Goal: Task Accomplishment & Management: Manage account settings

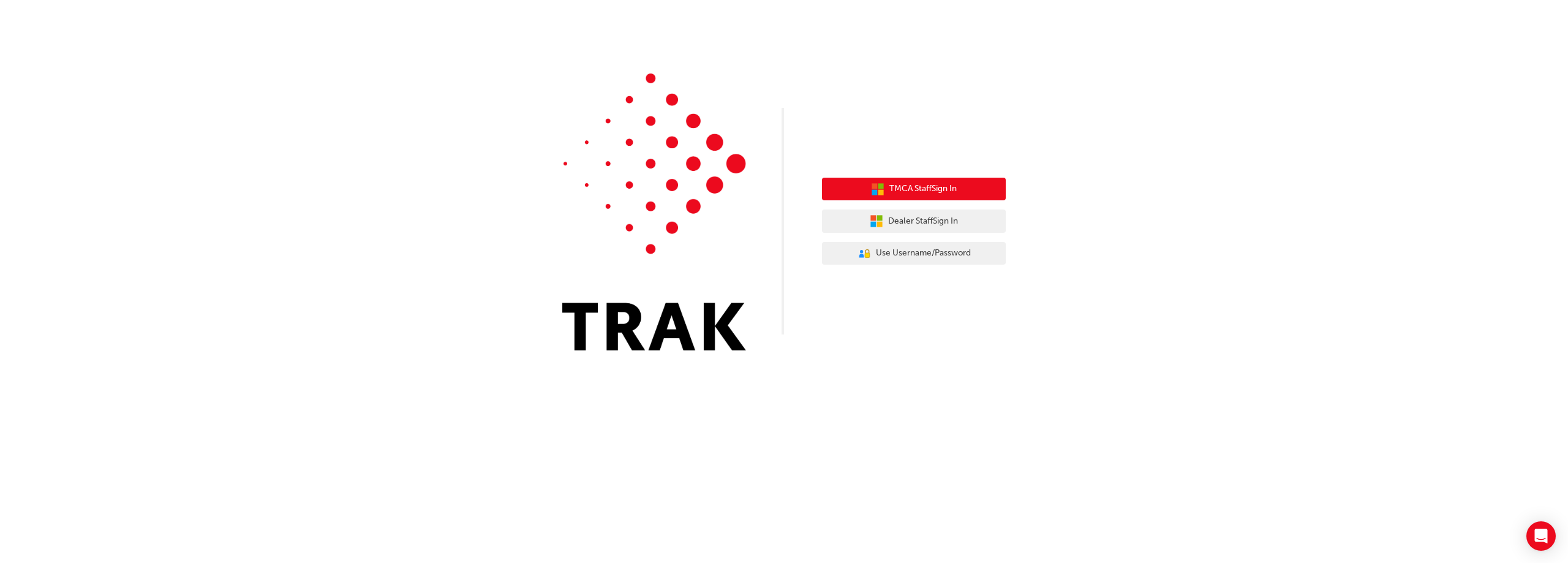
click at [934, 189] on span "TMCA Staff Sign In" at bounding box center [923, 189] width 68 height 14
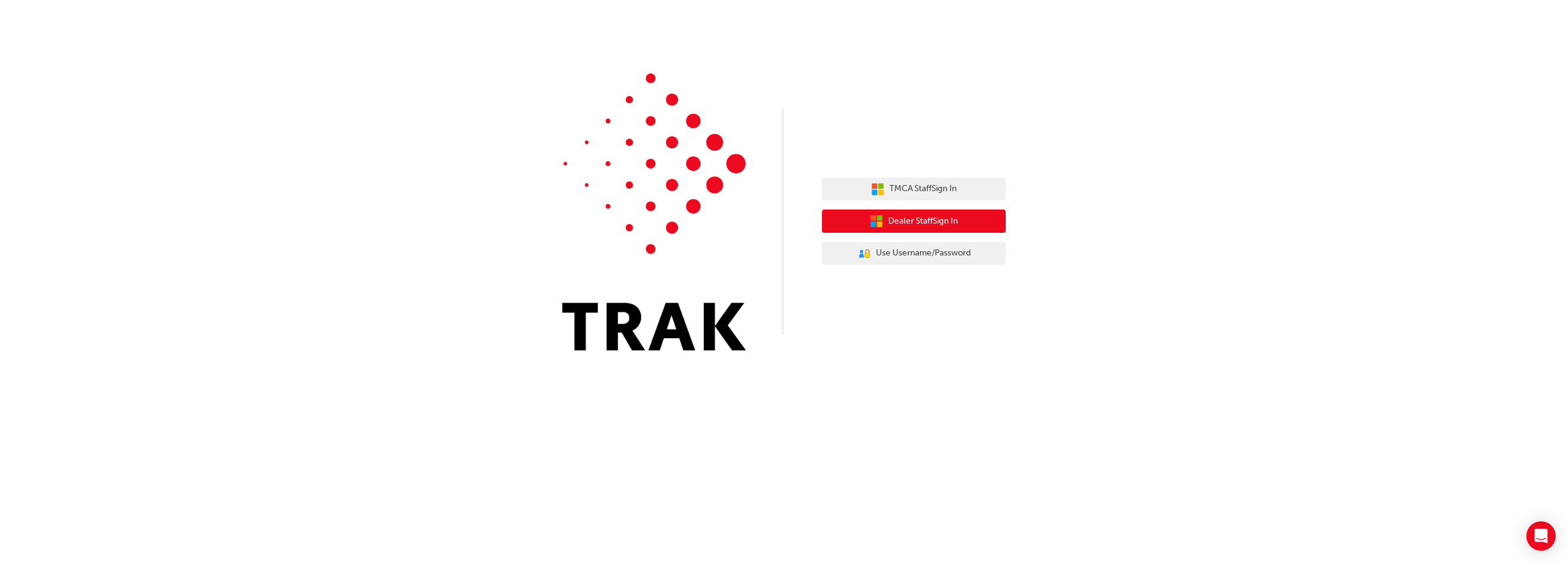
click at [936, 225] on span "Dealer Staff Sign In" at bounding box center [923, 221] width 70 height 14
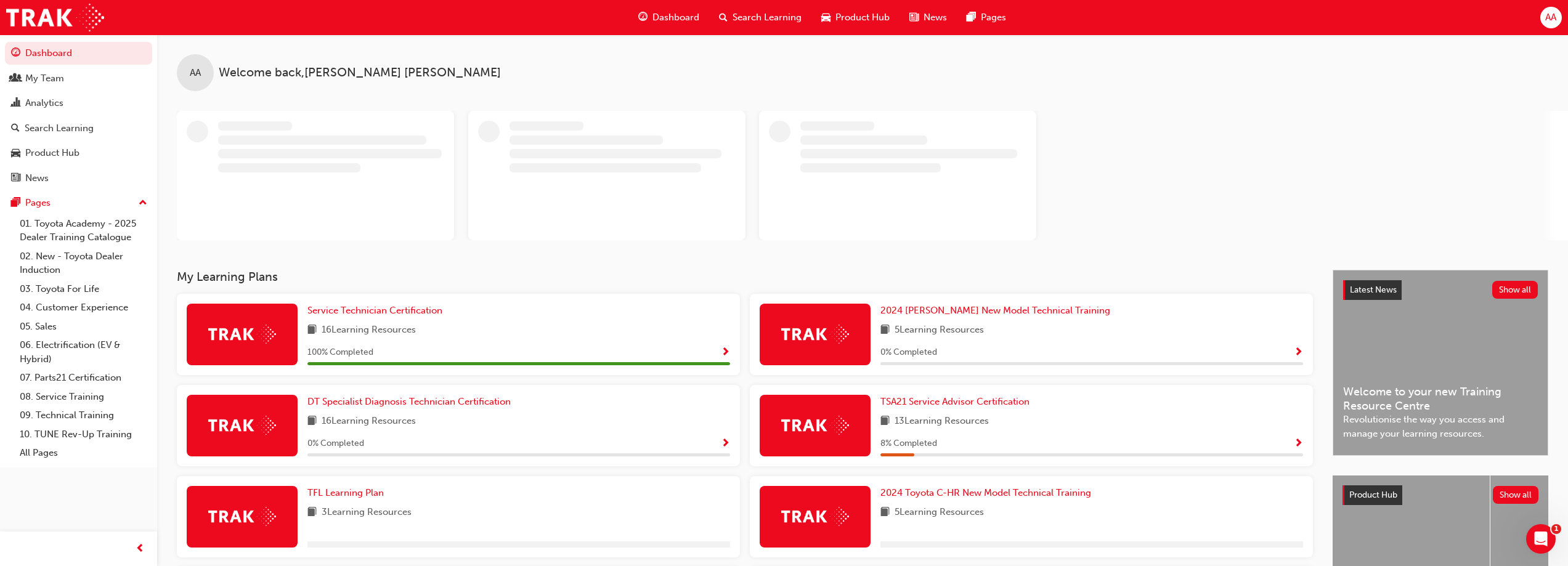
click at [1546, 17] on span "AA" at bounding box center [1550, 17] width 11 height 14
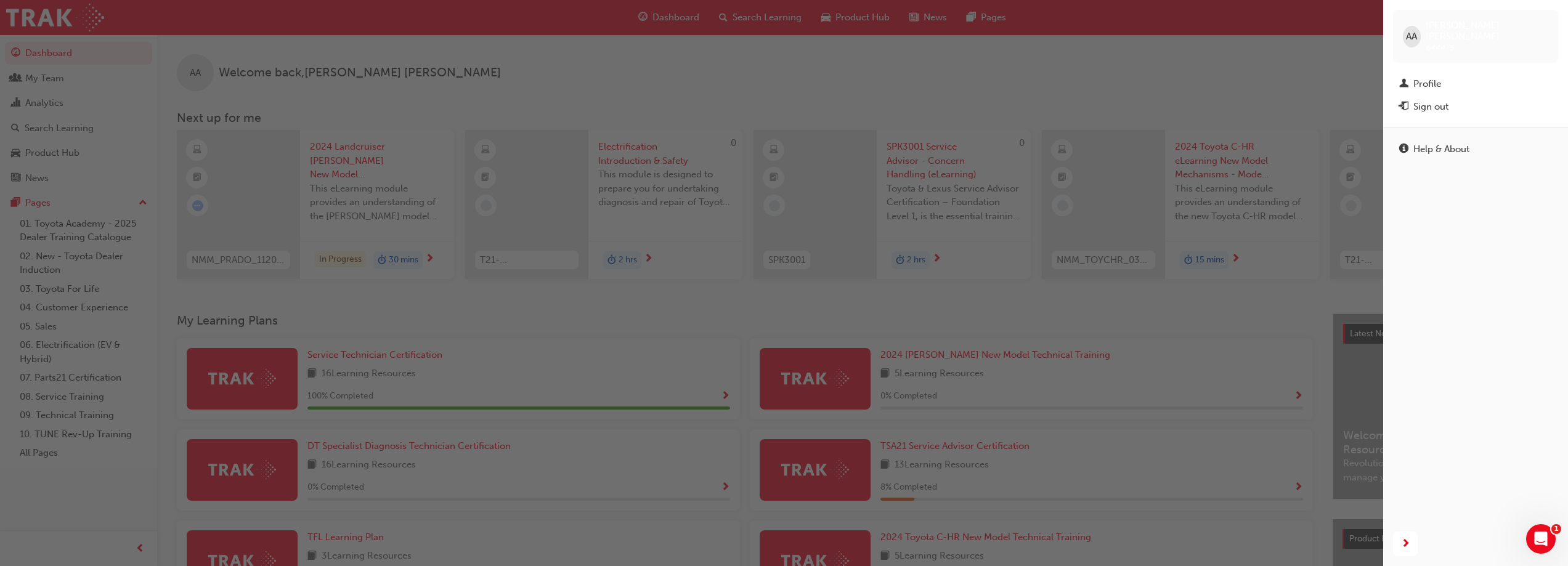
click at [1410, 33] on span "AA" at bounding box center [1411, 36] width 11 height 14
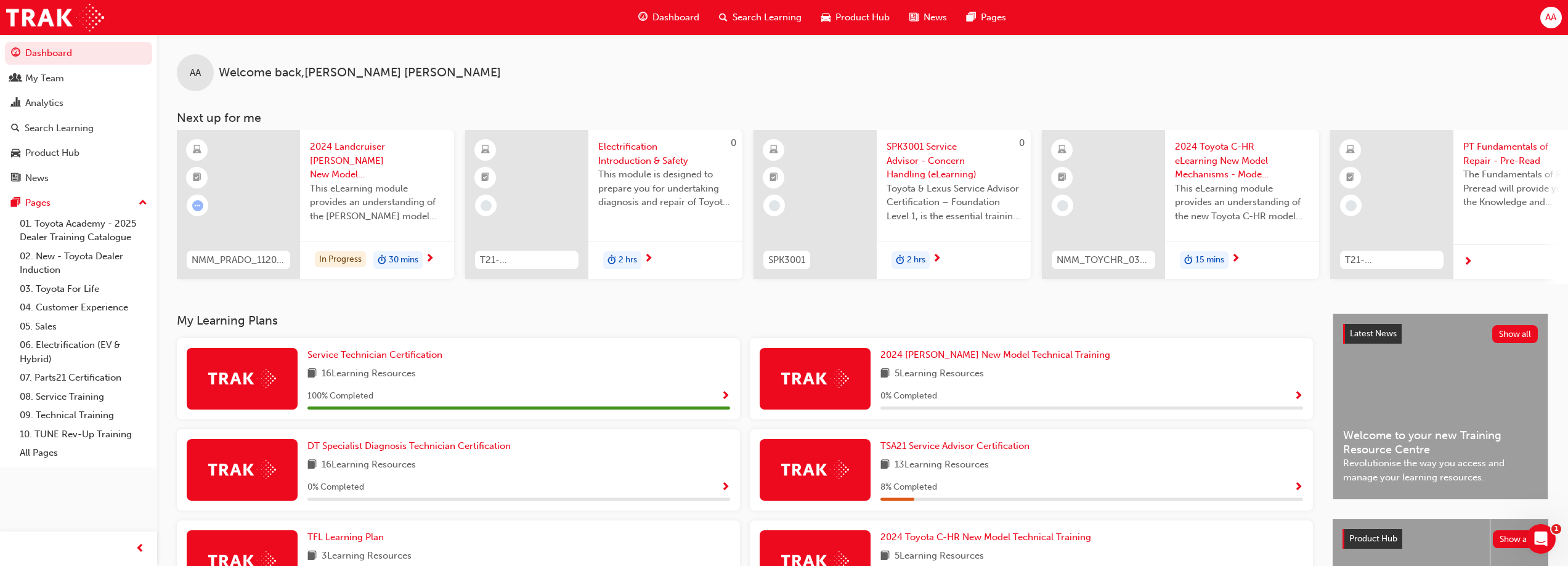
click at [1548, 22] on span "AA" at bounding box center [1550, 17] width 11 height 14
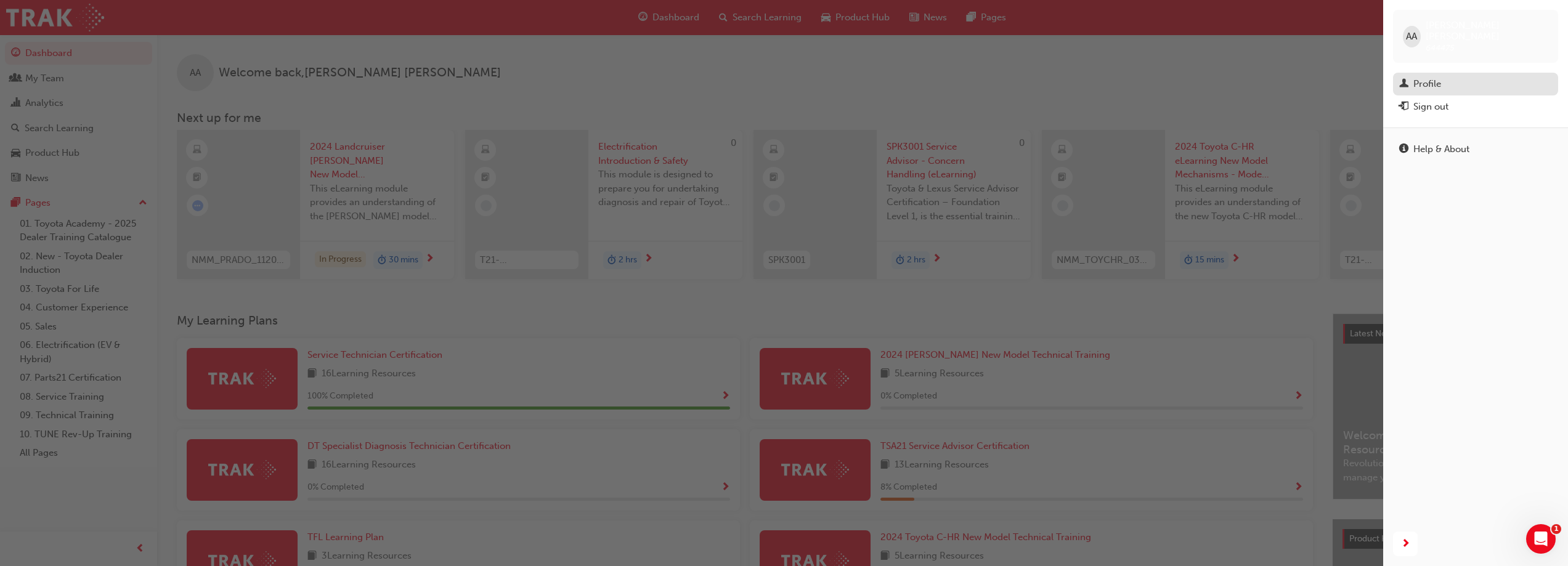
click at [1469, 76] on div "Profile" at bounding box center [1475, 83] width 153 height 15
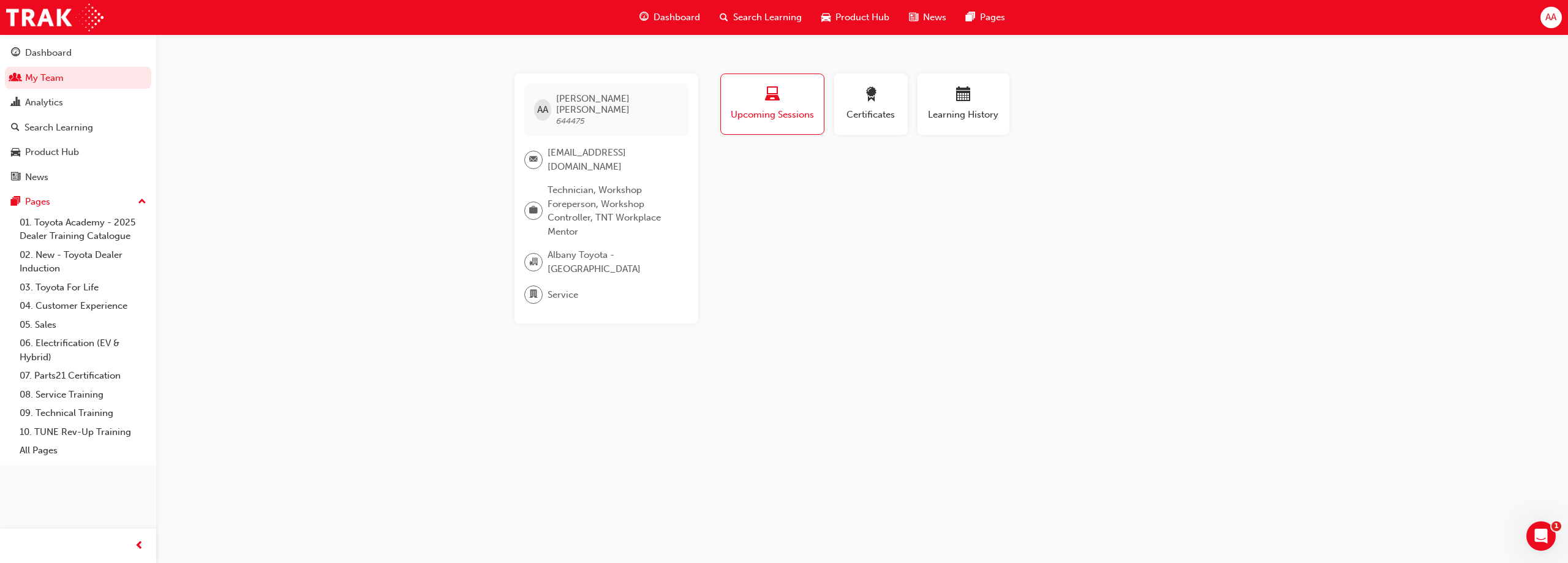
click at [1557, 16] on div "AA" at bounding box center [1551, 17] width 21 height 21
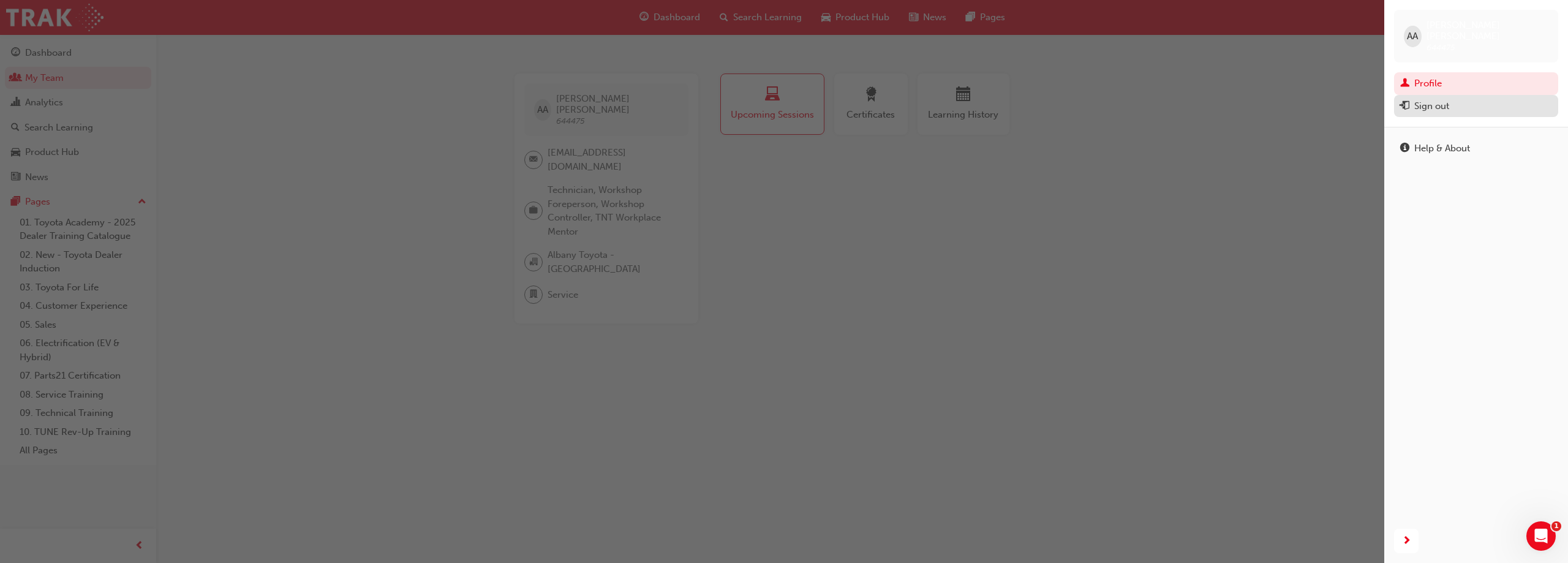
click at [1415, 99] on div "Sign out" at bounding box center [1431, 106] width 35 height 14
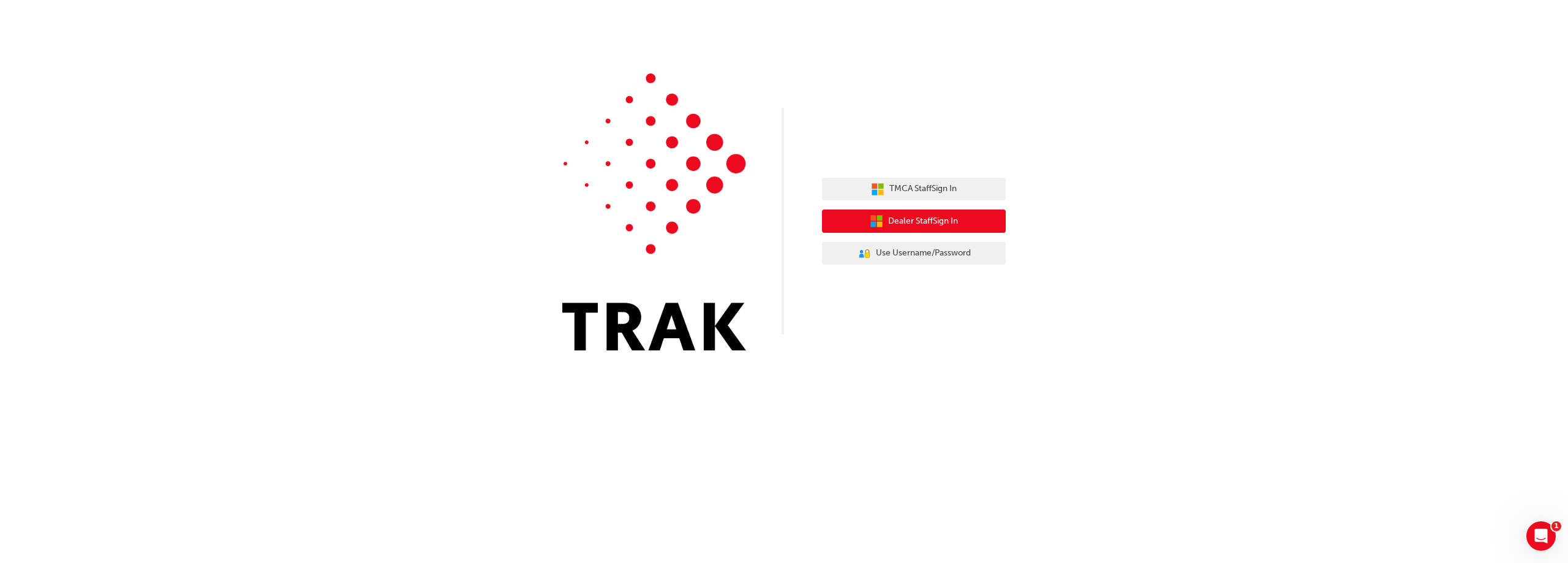
click at [899, 224] on span "Dealer Staff Sign In" at bounding box center [923, 221] width 70 height 14
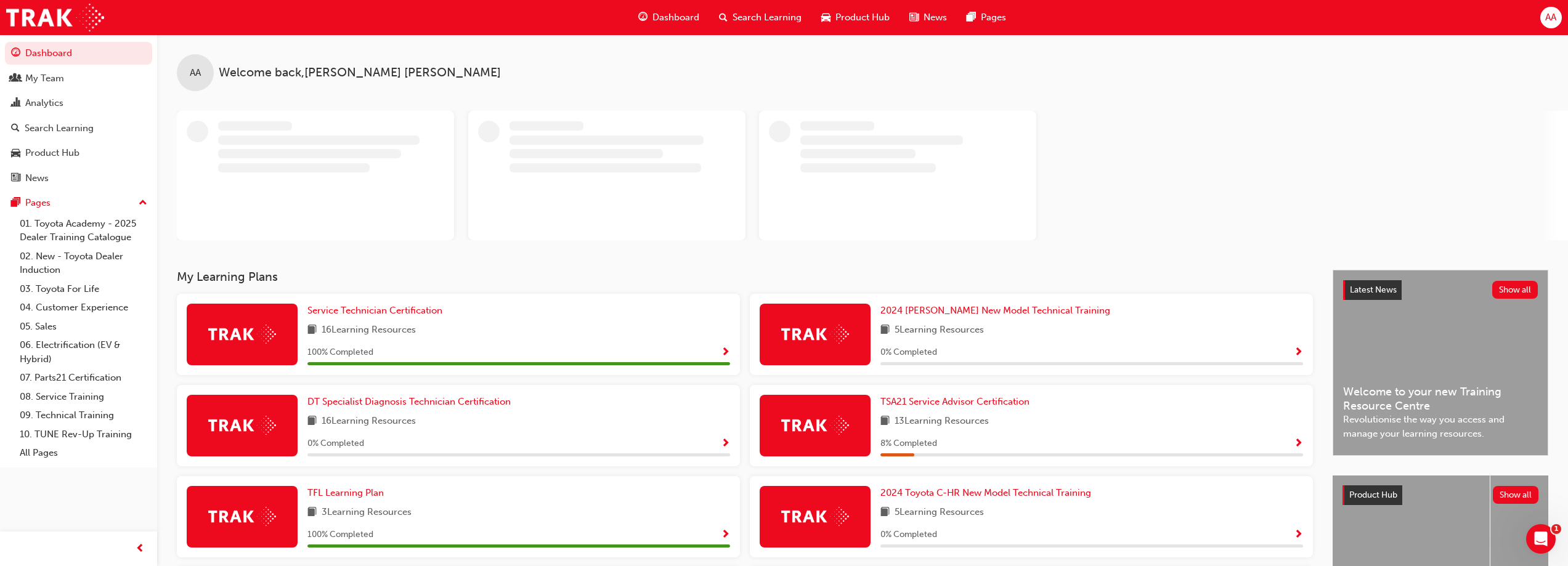
click at [1550, 10] on div "AA" at bounding box center [1551, 17] width 22 height 22
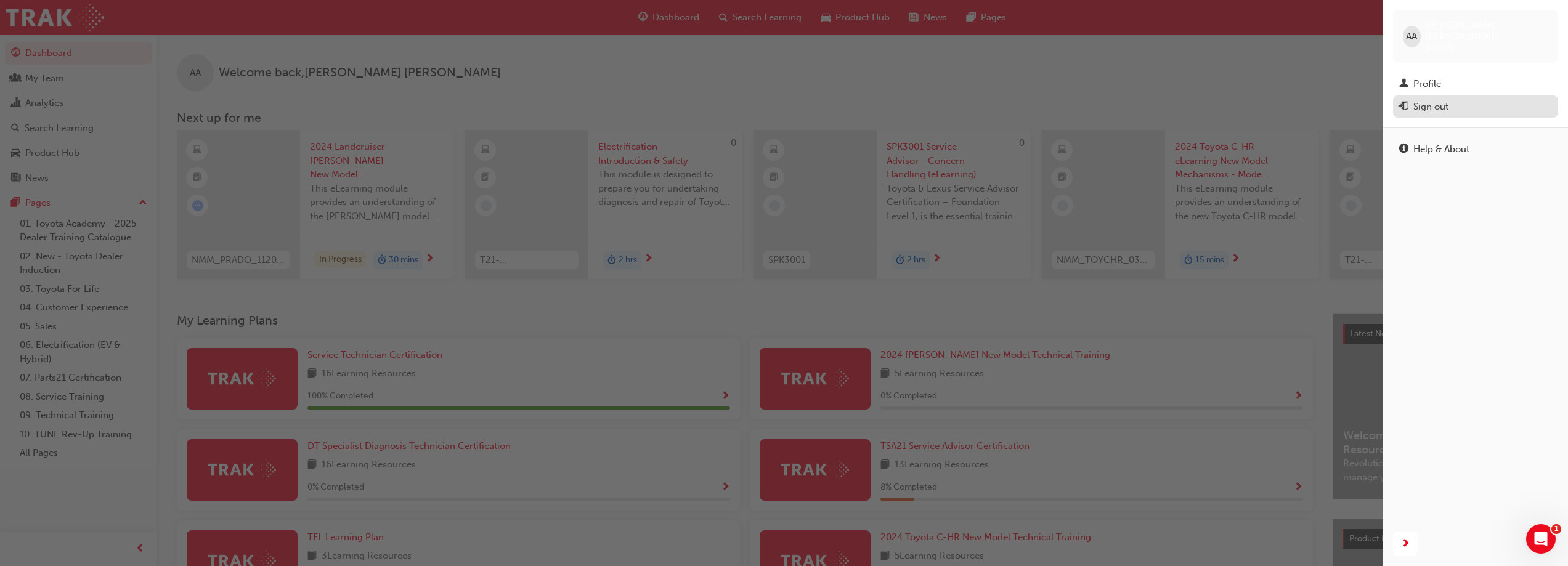
click at [1430, 100] on div "Sign out" at bounding box center [1431, 106] width 35 height 14
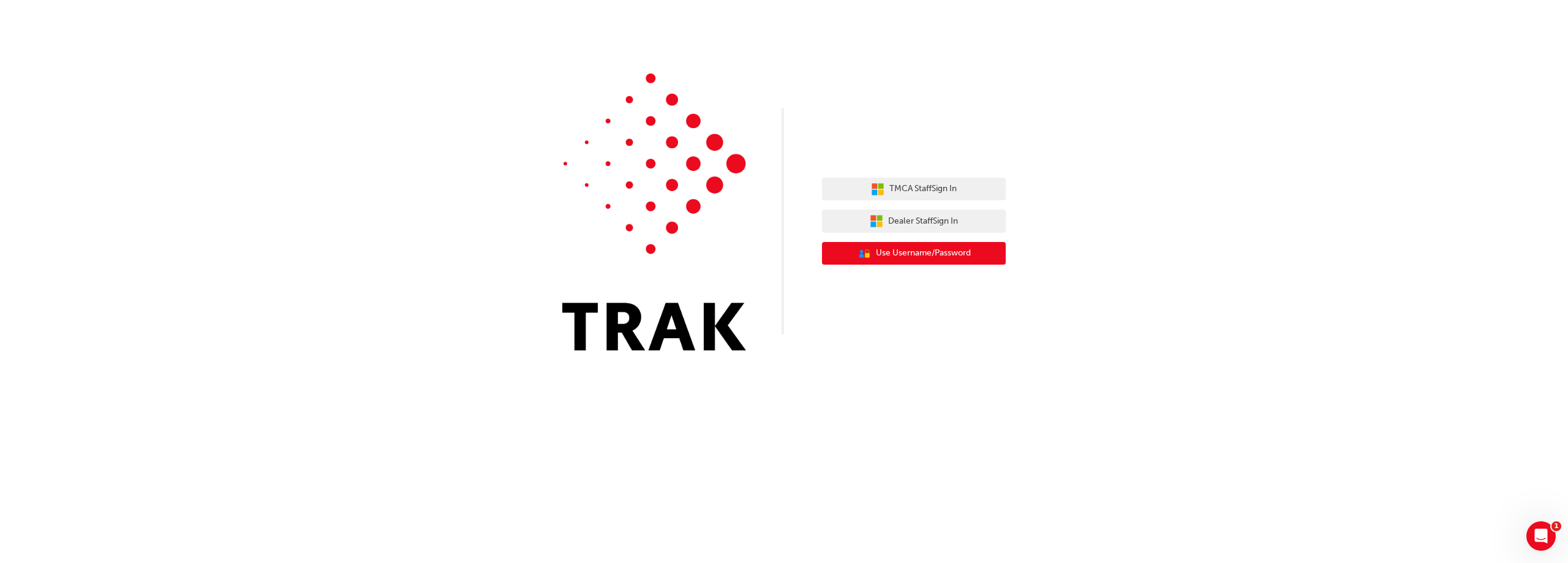
click at [909, 254] on span "Use Username/Password" at bounding box center [924, 253] width 95 height 14
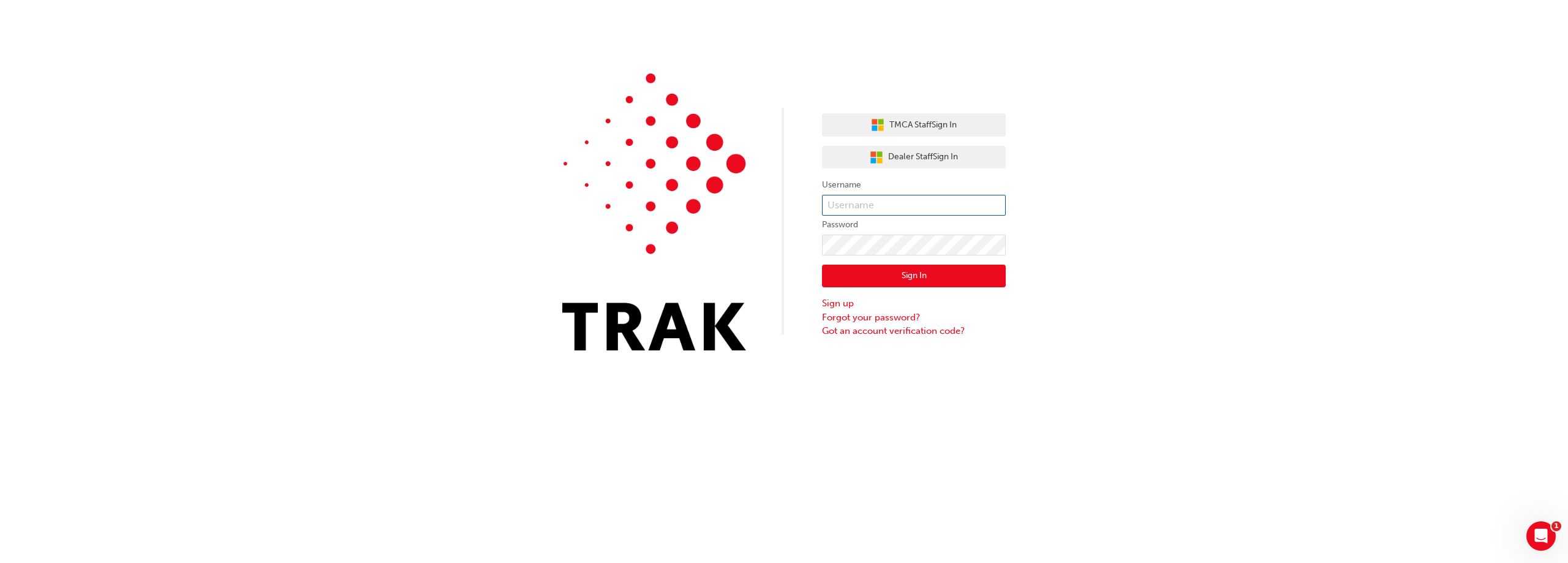
click at [851, 208] on input "text" at bounding box center [913, 205] width 184 height 21
click at [891, 206] on input "tiana.s" at bounding box center [913, 205] width 184 height 21
type input "tiana.[PERSON_NAME]"
click button "Sign In" at bounding box center [913, 276] width 184 height 23
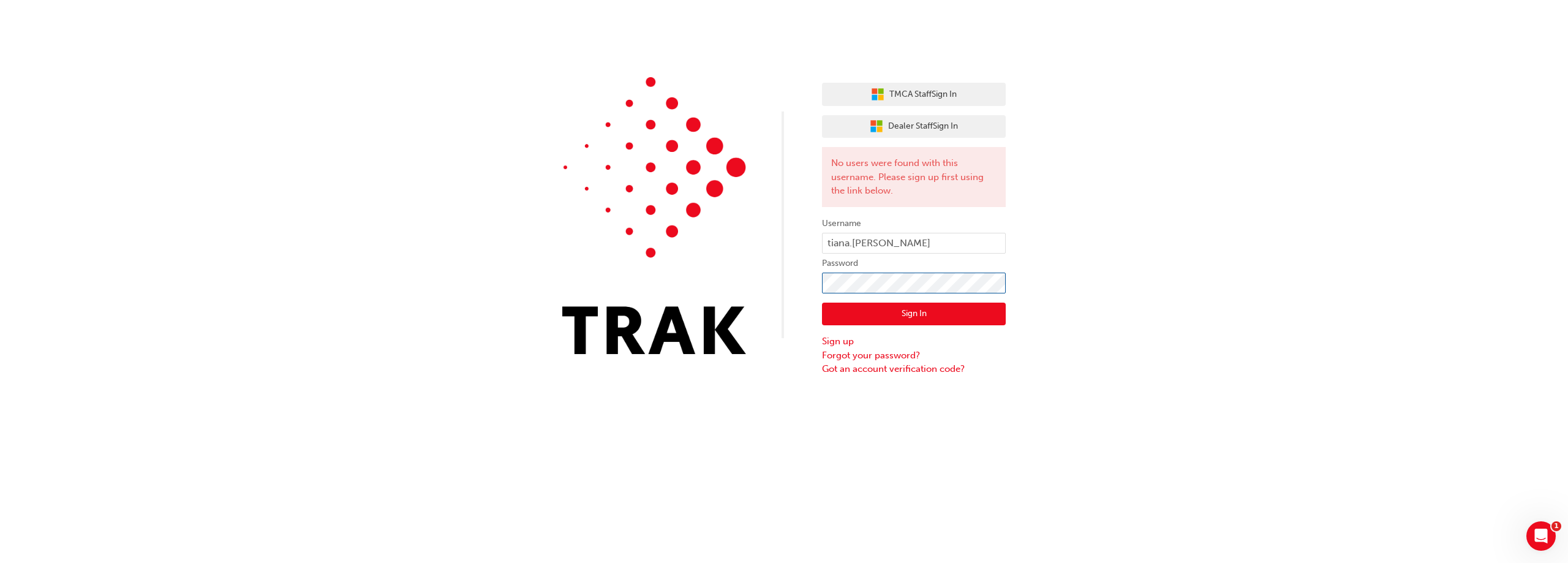
click at [769, 280] on div "TMCA Staff Sign In Dealer Staff Sign In No users were found with this username.…" at bounding box center [784, 188] width 1568 height 376
click button "Sign In" at bounding box center [913, 314] width 184 height 23
